Goal: Use online tool/utility: Utilize a website feature to perform a specific function

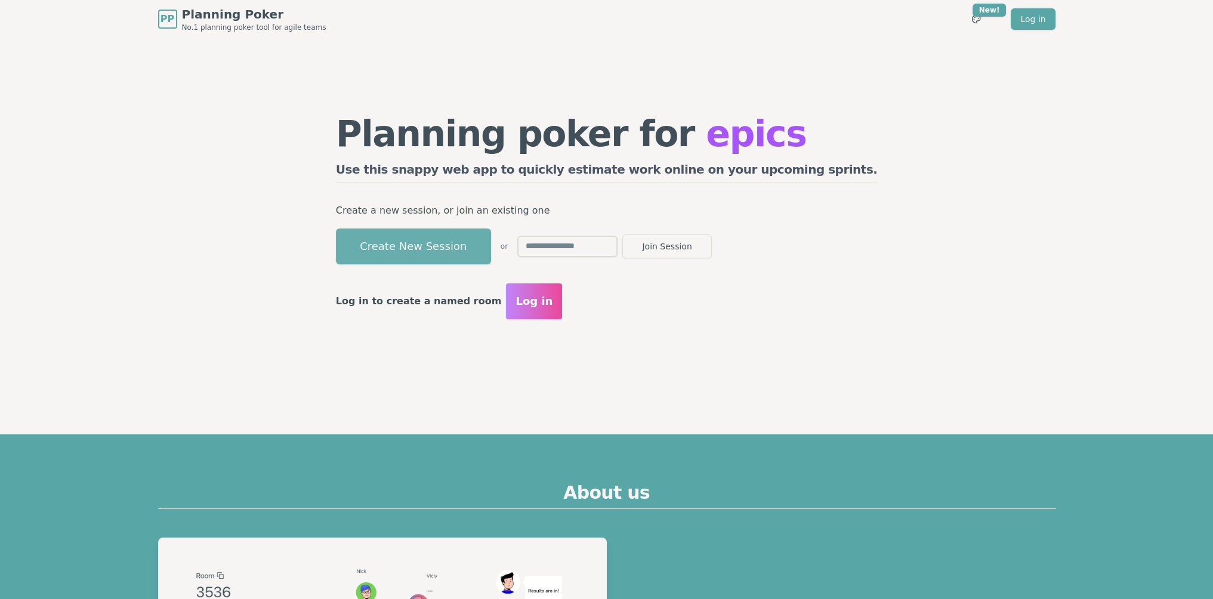
click at [474, 243] on button "Create New Session" at bounding box center [413, 246] width 155 height 36
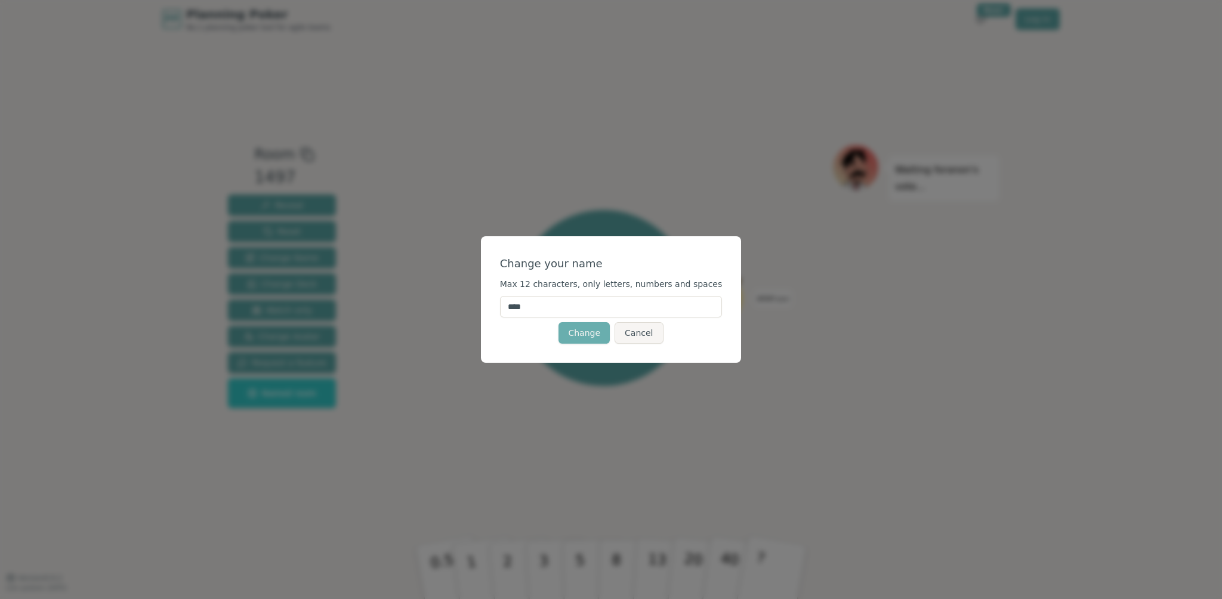
drag, startPoint x: 590, startPoint y: 305, endPoint x: 589, endPoint y: 338, distance: 32.8
click at [589, 310] on input "****" at bounding box center [611, 306] width 223 height 21
click at [589, 340] on button "Change" at bounding box center [583, 332] width 51 height 21
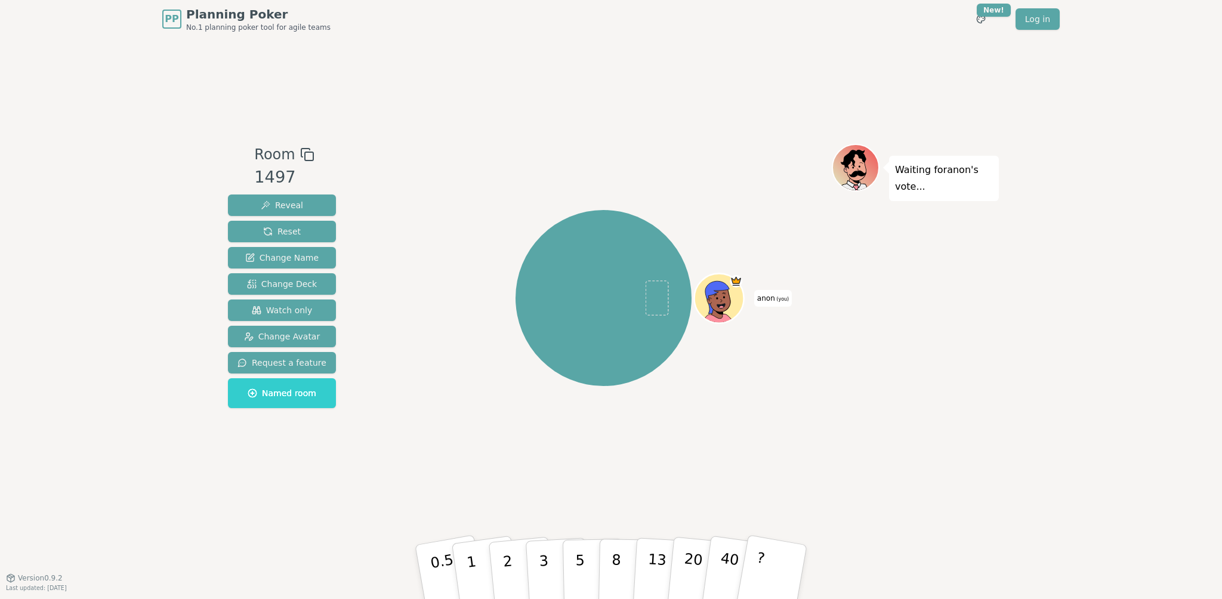
drag, startPoint x: 604, startPoint y: 291, endPoint x: 644, endPoint y: 303, distance: 42.3
click at [640, 305] on div "anon (you)" at bounding box center [603, 298] width 176 height 176
click at [271, 361] on span "Request a feature" at bounding box center [281, 363] width 89 height 12
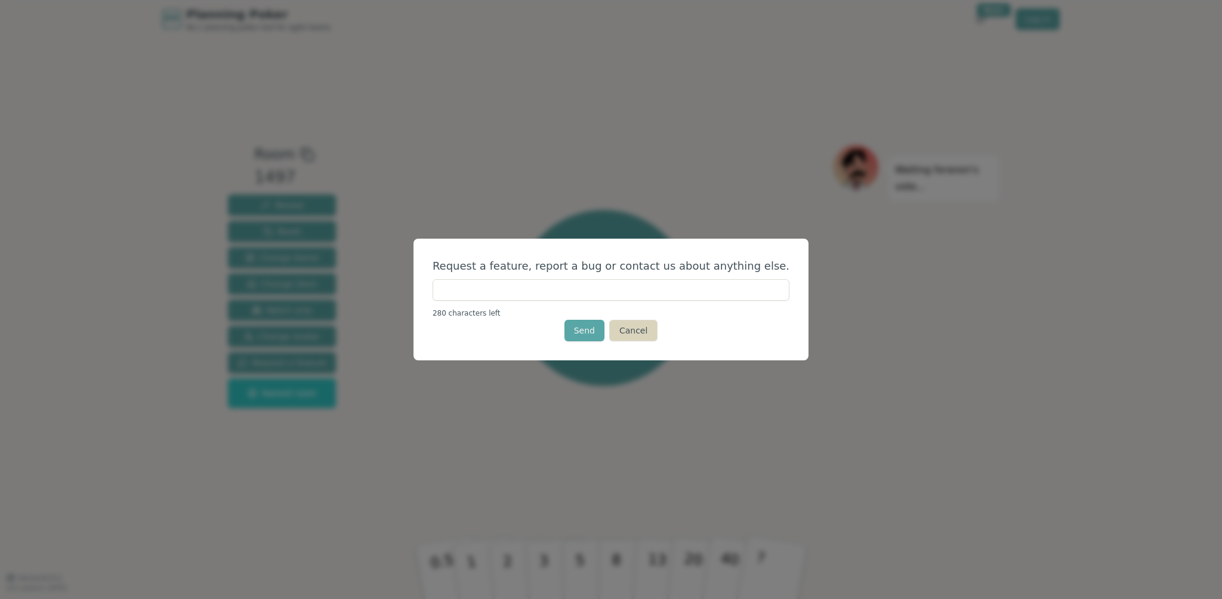
click at [634, 332] on button "Cancel" at bounding box center [633, 330] width 48 height 21
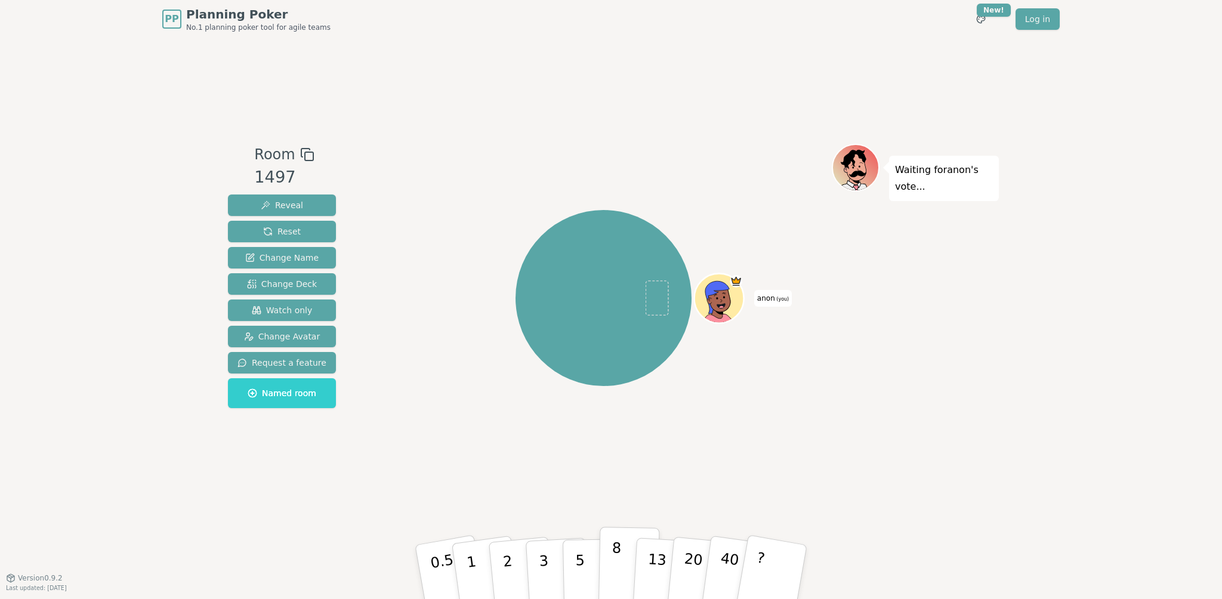
click at [635, 549] on button "8" at bounding box center [628, 572] width 61 height 91
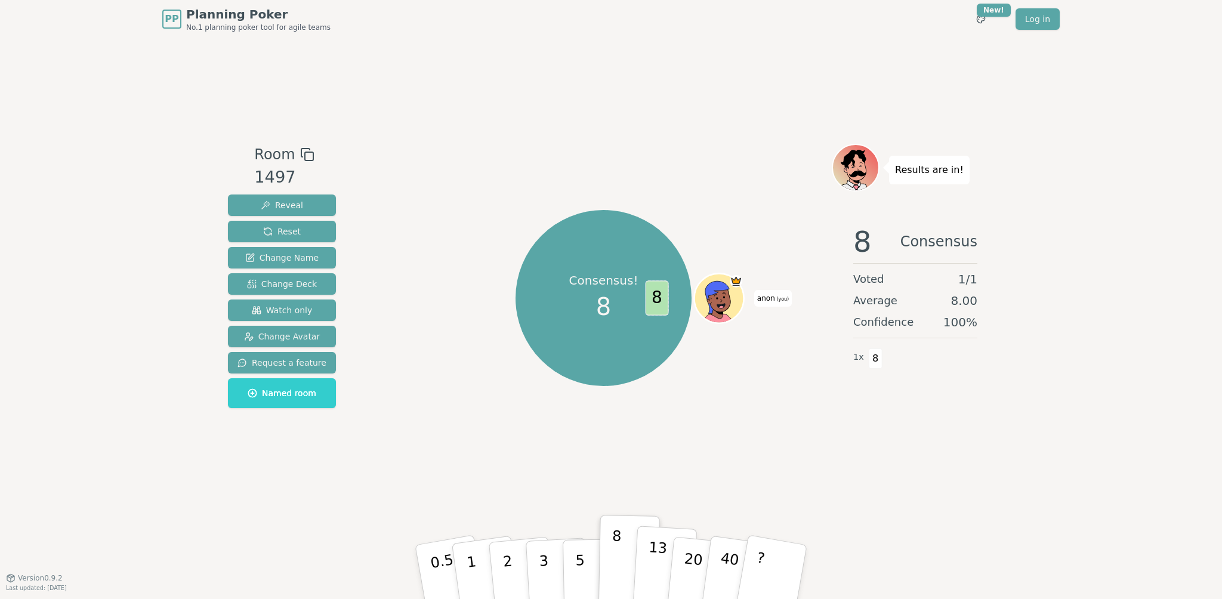
click at [661, 556] on p "13" at bounding box center [656, 572] width 22 height 66
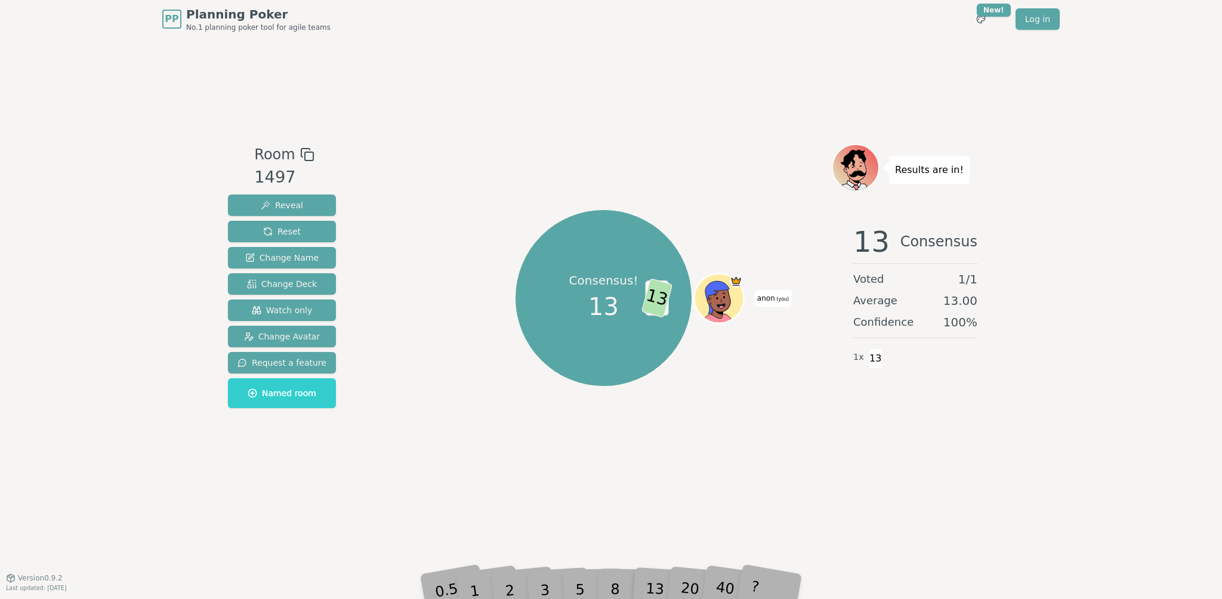
click at [601, 565] on div "5" at bounding box center [592, 572] width 36 height 42
click at [626, 501] on div "Room 1497 Reveal Reset Change Name Change Deck Watch only Change Avatar Request…" at bounding box center [611, 307] width 776 height 539
drag, startPoint x: 606, startPoint y: 334, endPoint x: 602, endPoint y: 327, distance: 8.3
click at [606, 334] on div "Consensus! 13" at bounding box center [603, 298] width 89 height 89
click at [602, 303] on span "13" at bounding box center [603, 307] width 30 height 36
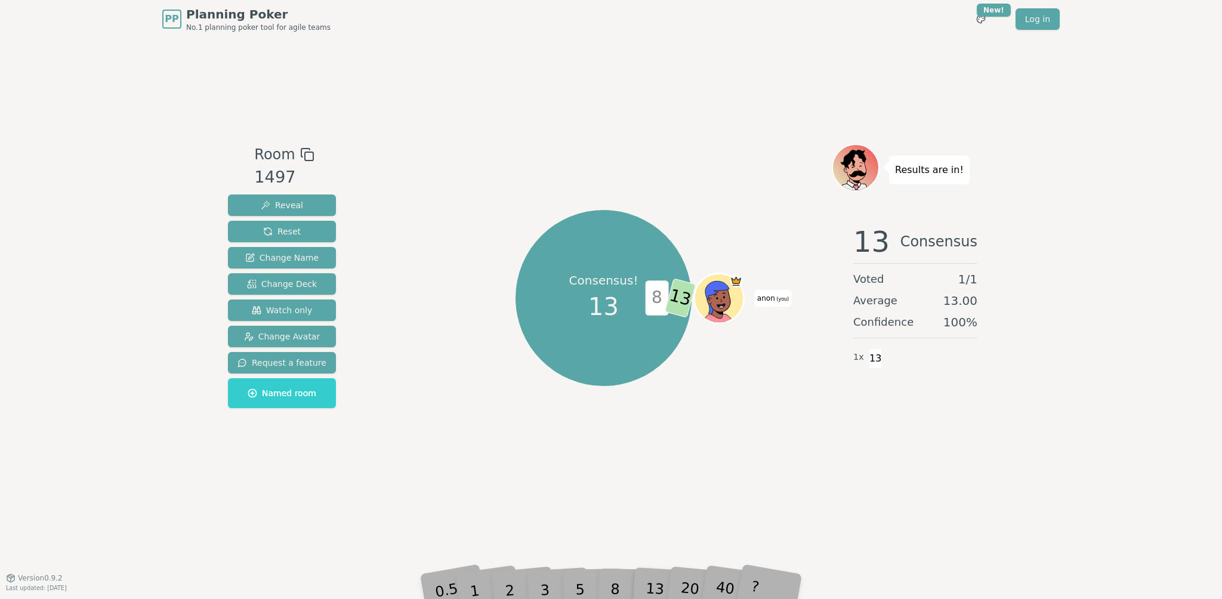
click at [677, 311] on span "13" at bounding box center [680, 298] width 32 height 40
click at [569, 502] on div "Room 1497 Reveal Reset Change Name Change Deck Watch only Change Avatar Request…" at bounding box center [611, 307] width 776 height 539
click at [800, 313] on div "Consensus! 13 8 13 anon (you)" at bounding box center [603, 297] width 456 height 265
click at [785, 364] on div "Consensus! 13 8 13 anon (you)" at bounding box center [603, 297] width 456 height 265
click at [302, 199] on button "Reveal" at bounding box center [282, 204] width 108 height 21
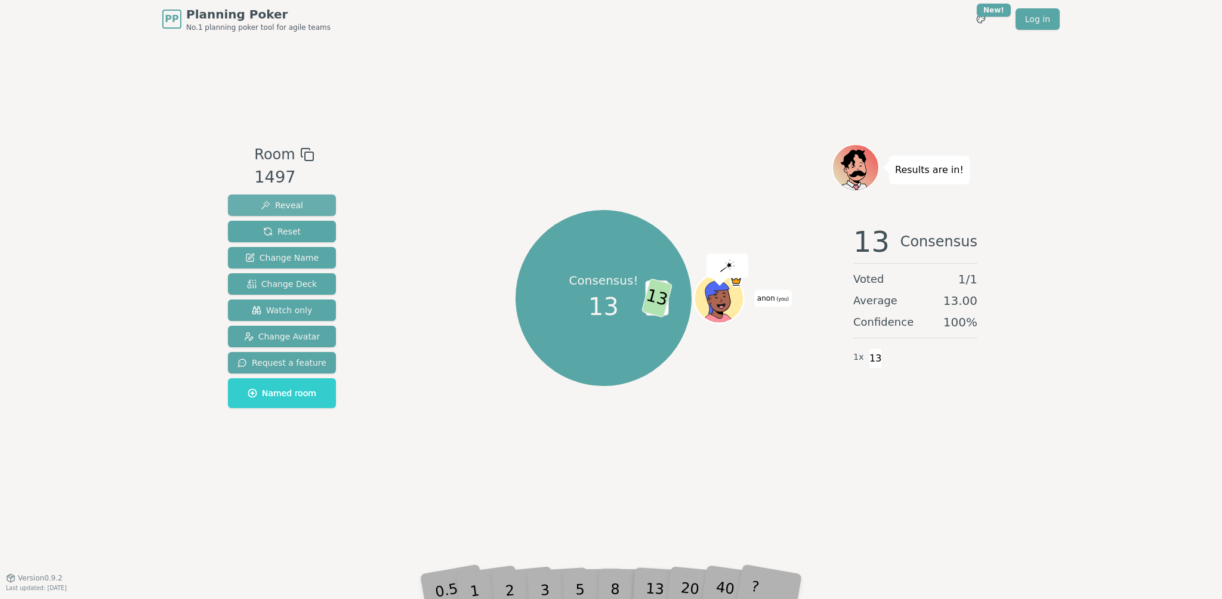
click at [302, 199] on button "Reveal" at bounding box center [282, 204] width 108 height 21
click at [657, 290] on span "8" at bounding box center [656, 297] width 23 height 35
click at [818, 377] on div "Consensus! 13 8 13 anon (you)" at bounding box center [603, 297] width 456 height 265
drag, startPoint x: 861, startPoint y: 348, endPoint x: 865, endPoint y: 355, distance: 8.0
click at [864, 354] on div "1 x 13" at bounding box center [861, 357] width 16 height 24
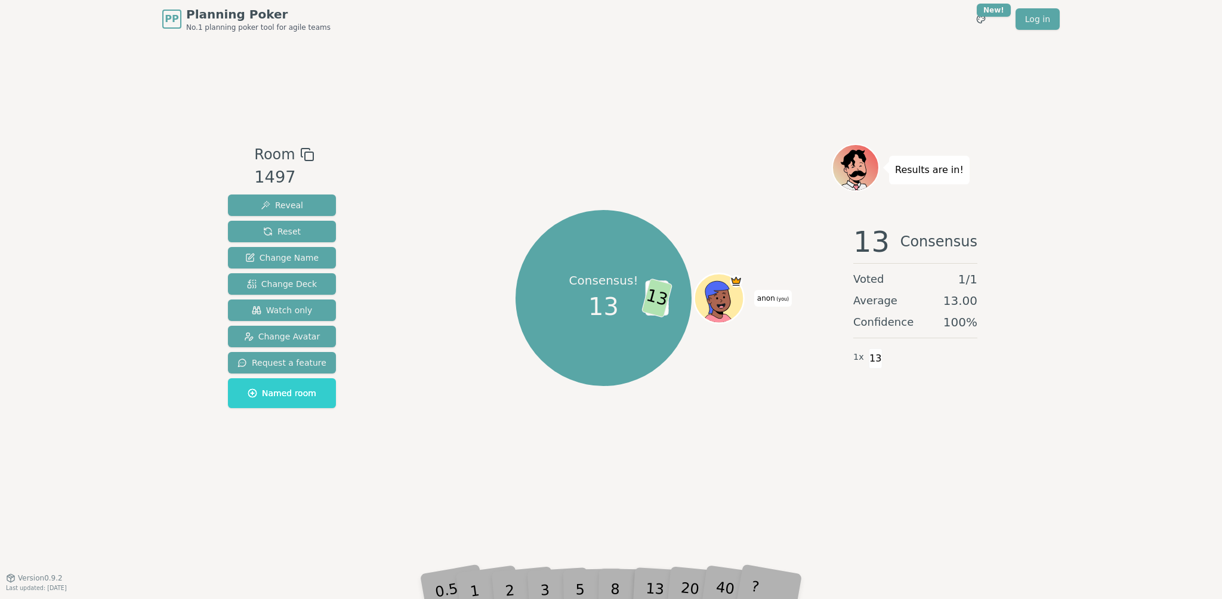
click at [869, 360] on span "13" at bounding box center [876, 358] width 14 height 20
click at [313, 227] on button "Reset" at bounding box center [282, 231] width 108 height 21
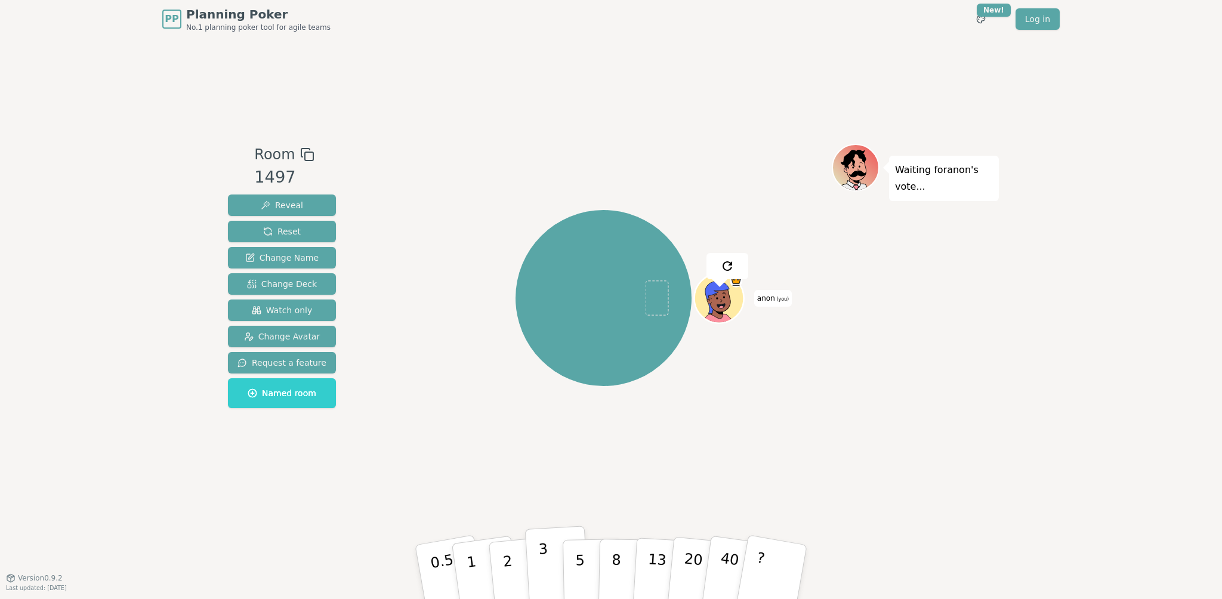
click at [532, 568] on button "3" at bounding box center [557, 572] width 65 height 93
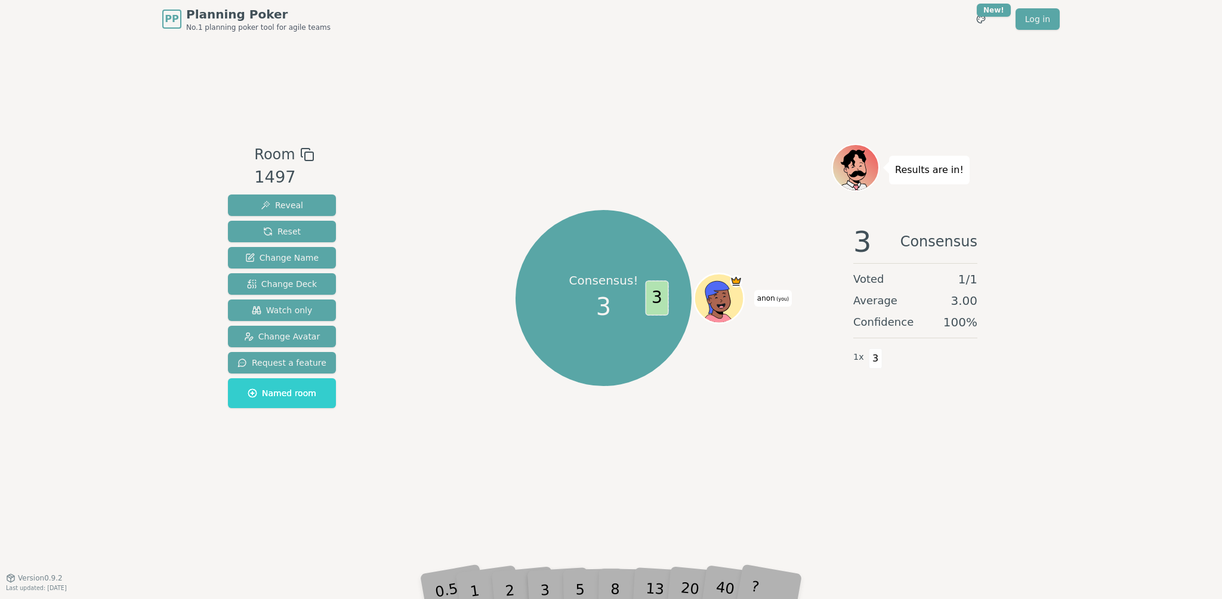
click at [725, 289] on icon at bounding box center [717, 296] width 24 height 32
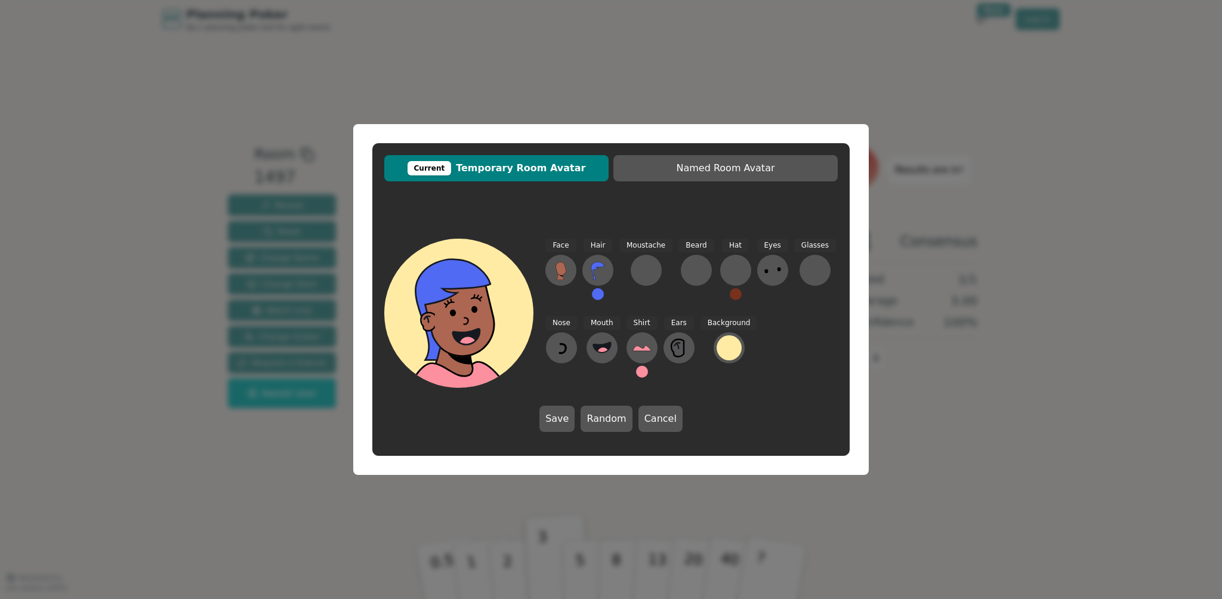
click at [913, 227] on div "Current Temporary Room Avatar Named Room Avatar Face Hair Moustache [PERSON_NAM…" at bounding box center [611, 299] width 1222 height 599
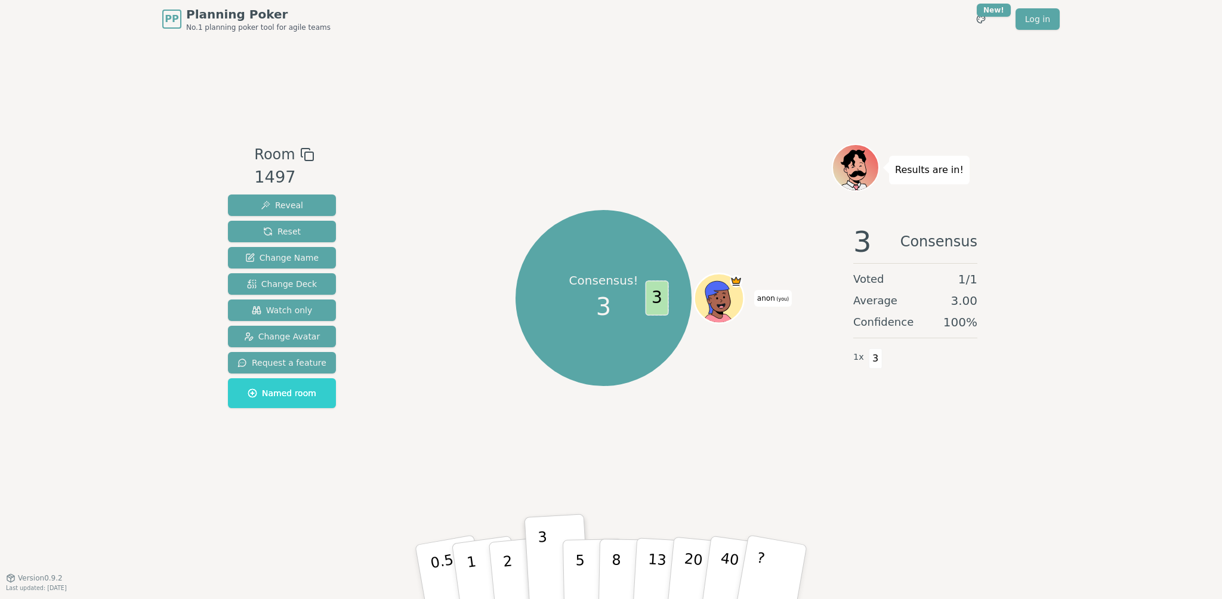
click at [662, 292] on span "3" at bounding box center [656, 297] width 23 height 35
click at [305, 224] on button "Reset" at bounding box center [282, 231] width 108 height 21
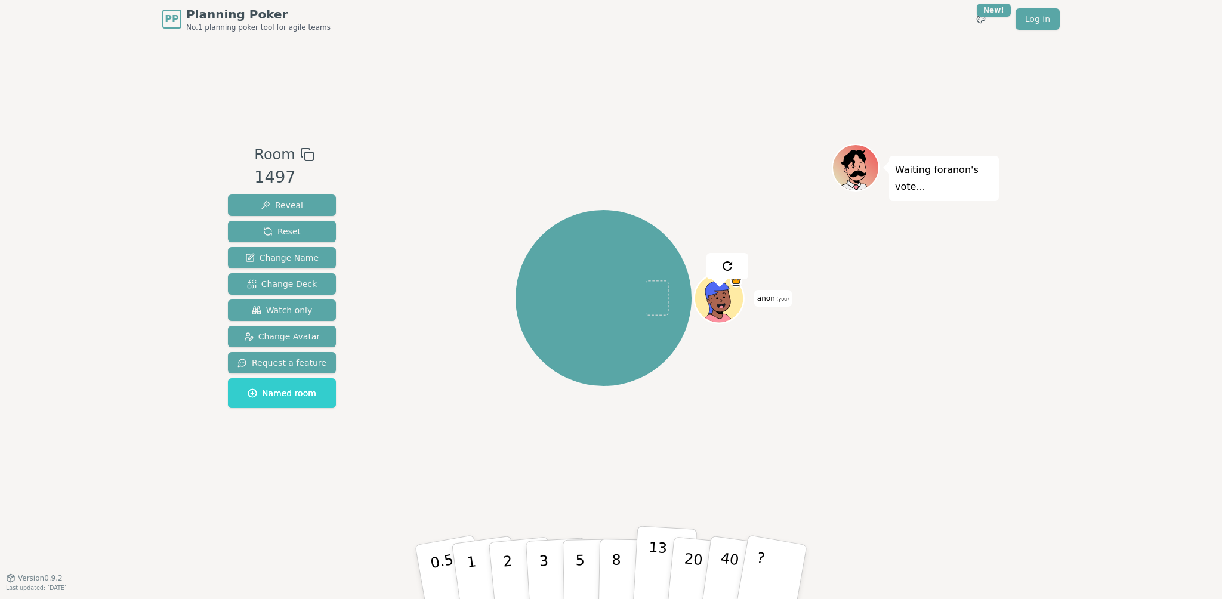
click at [641, 557] on button "13" at bounding box center [664, 572] width 65 height 93
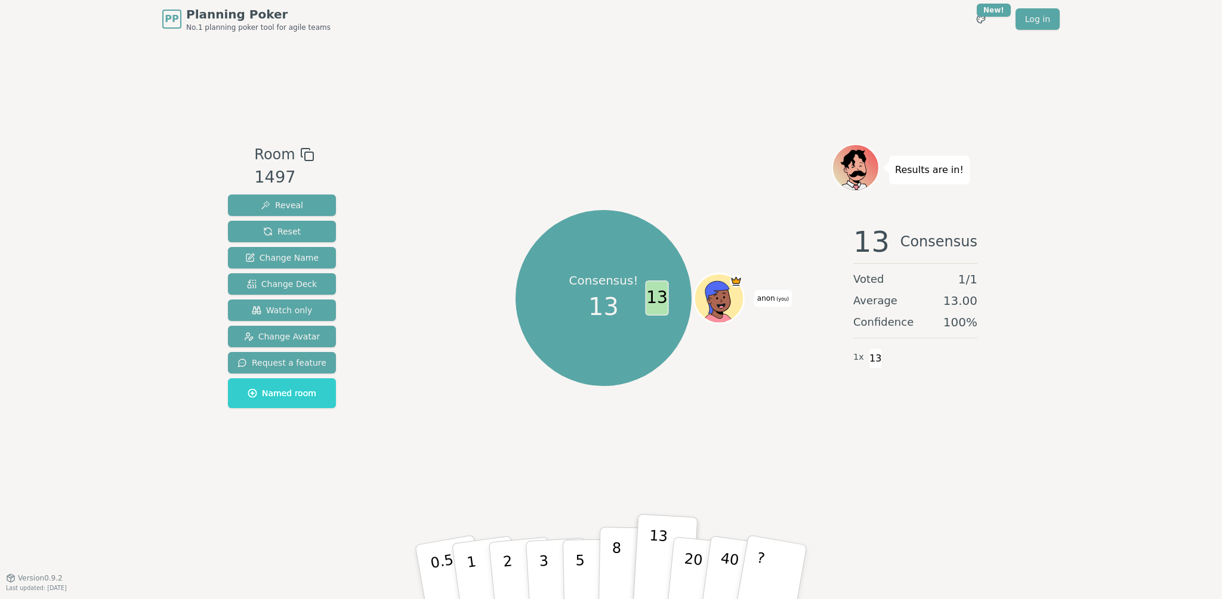
click at [609, 551] on button "8" at bounding box center [628, 572] width 61 height 91
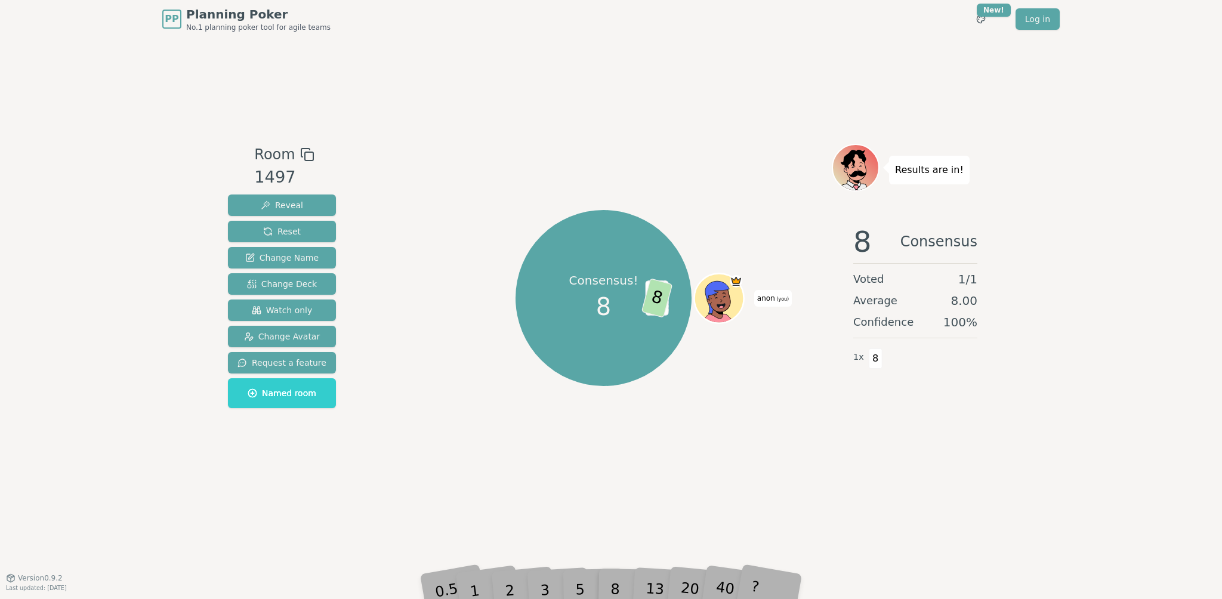
click at [796, 408] on div "Consensus! 8 13 8 anon (you)" at bounding box center [603, 297] width 456 height 265
click at [425, 233] on div "Consensus! 8 13 8 anon (you)" at bounding box center [603, 297] width 456 height 265
click at [282, 228] on span "Reset" at bounding box center [282, 232] width 38 height 12
